Goal: Information Seeking & Learning: Find specific fact

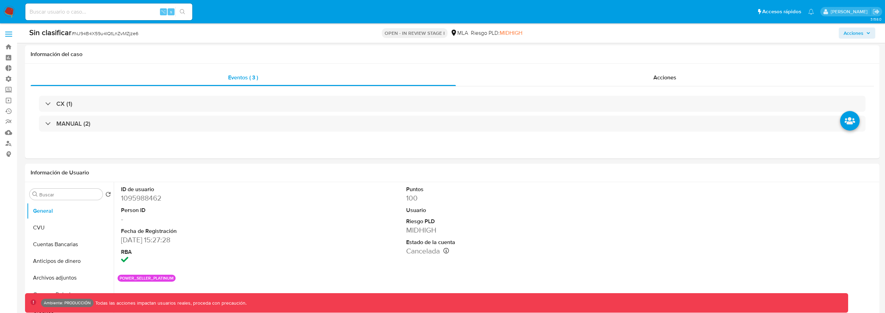
select select "10"
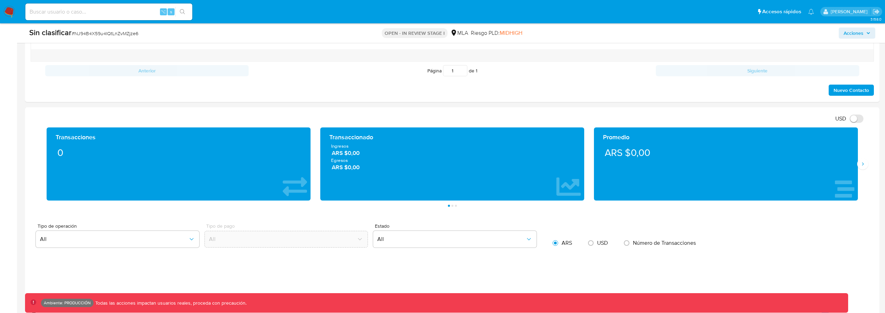
click at [116, 12] on input at bounding box center [108, 11] width 167 height 9
type input "fravega"
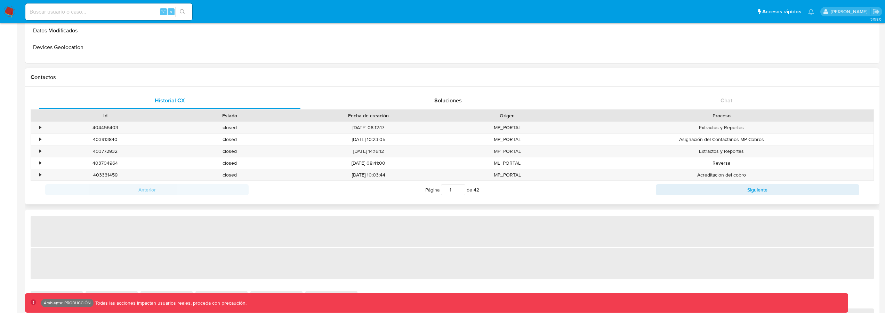
scroll to position [213, 0]
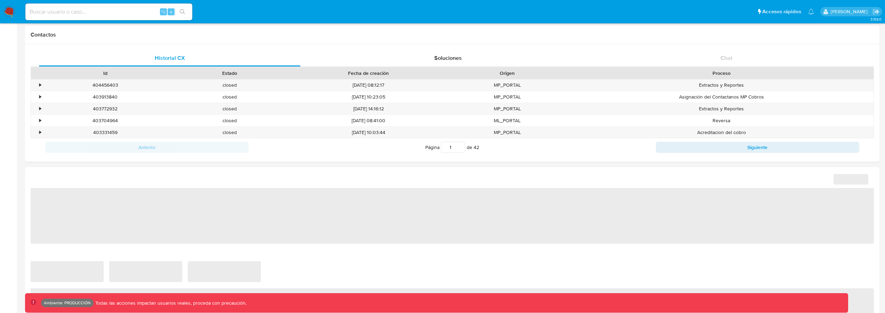
select select "10"
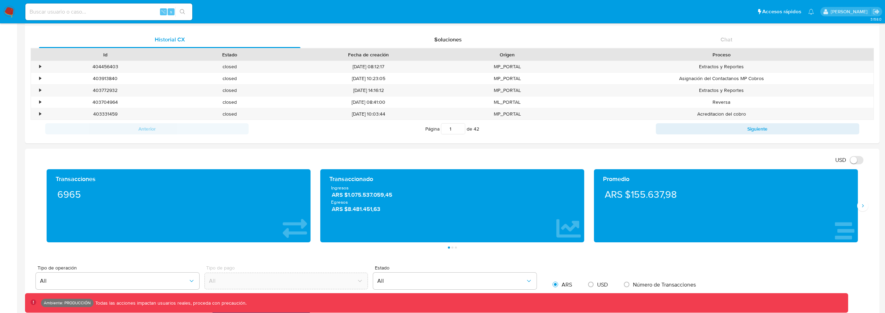
scroll to position [445, 0]
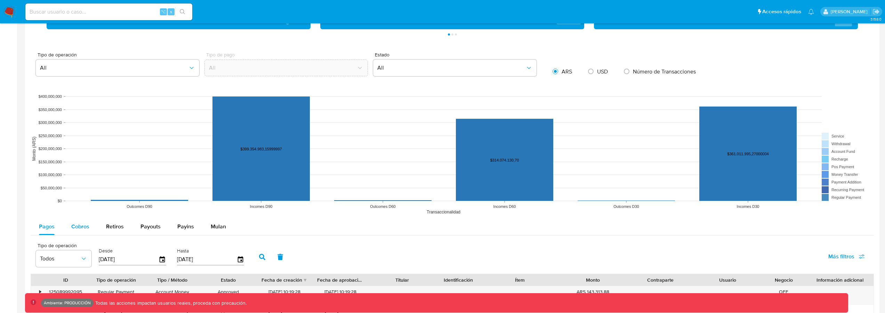
click at [94, 228] on button "Cobros" at bounding box center [80, 226] width 35 height 17
select select "10"
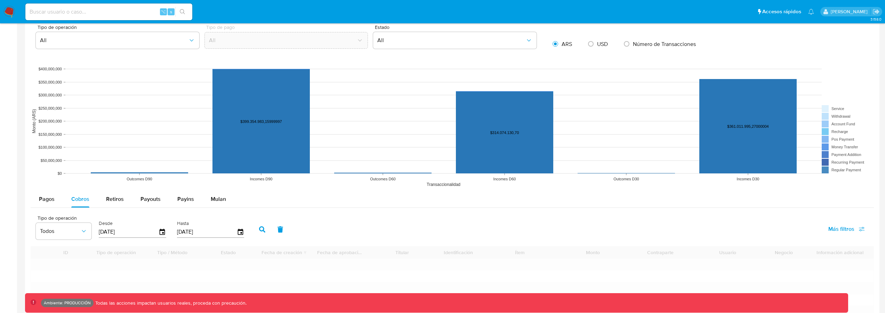
scroll to position [660, 0]
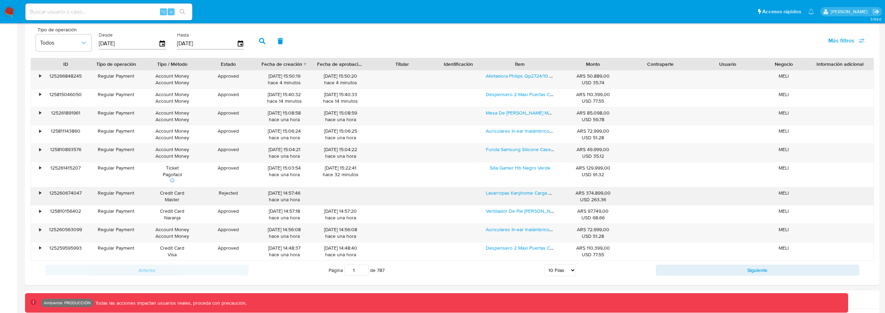
click at [79, 194] on div "125260674047" at bounding box center [65, 196] width 45 height 18
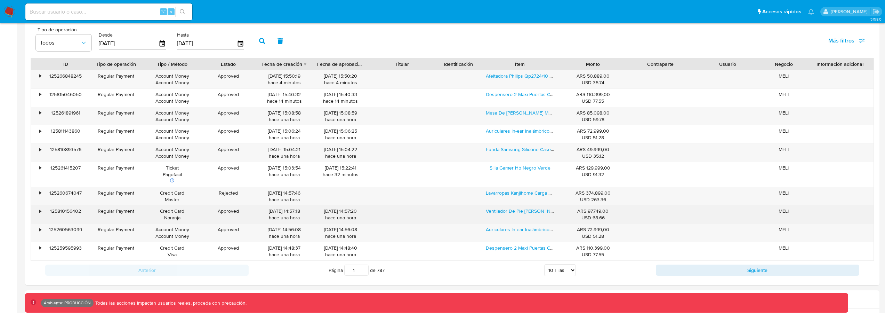
click at [66, 210] on div "125810156402" at bounding box center [65, 214] width 45 height 18
